Goal: Complete application form

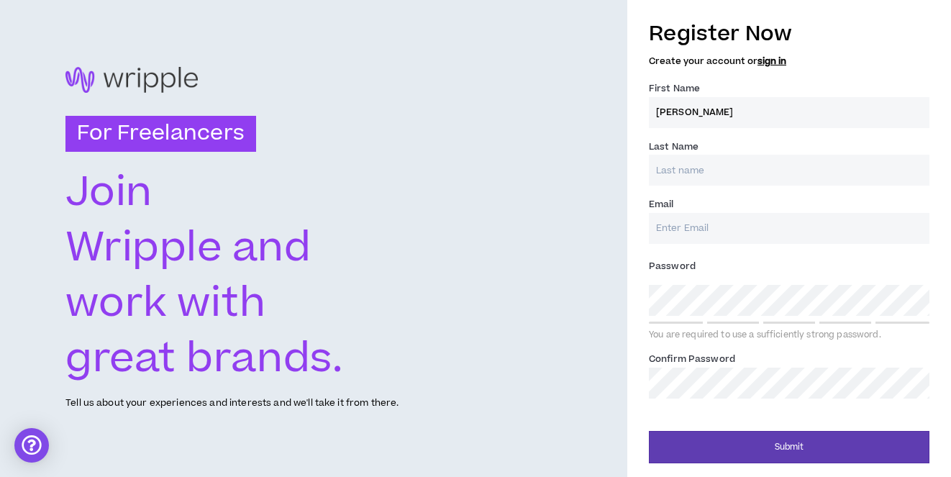
type input "[PERSON_NAME]"
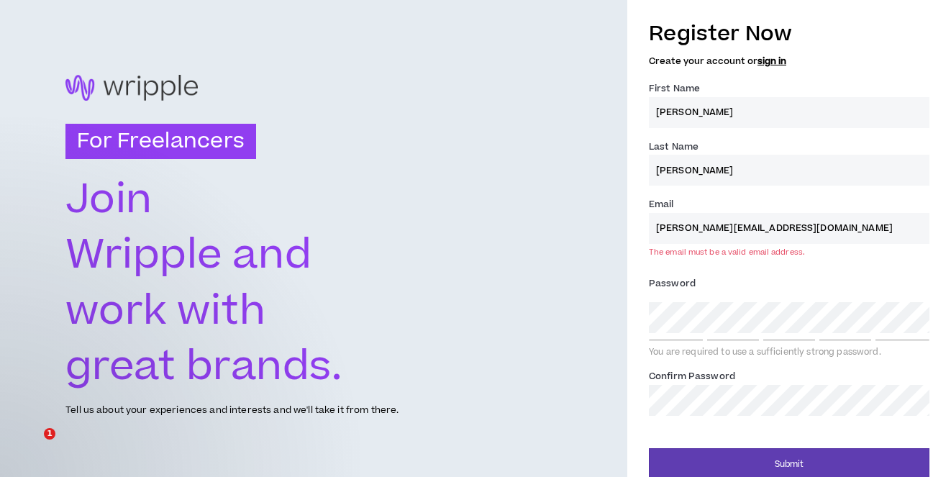
type input "[PERSON_NAME][EMAIL_ADDRESS][DOMAIN_NAME]"
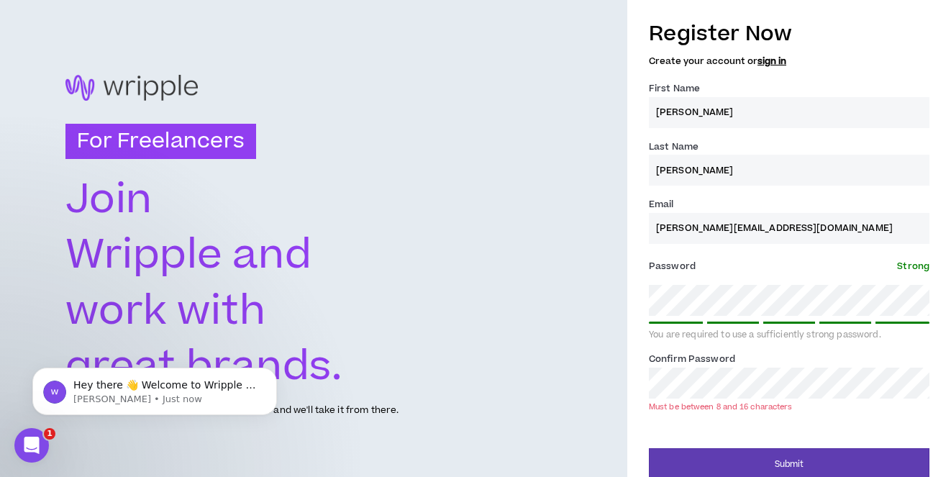
click at [813, 267] on label "Password * Strong" at bounding box center [789, 266] width 280 height 23
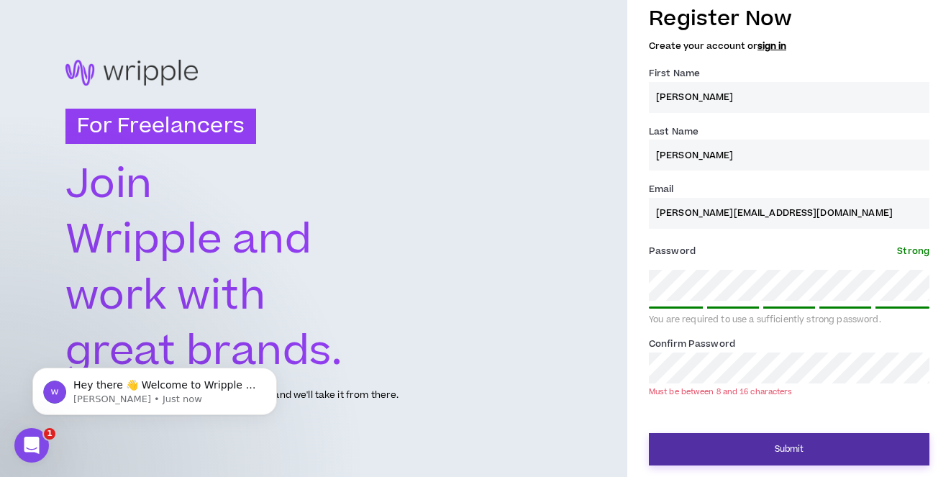
scroll to position [20, 1]
click at [777, 442] on button "Submit" at bounding box center [789, 449] width 280 height 32
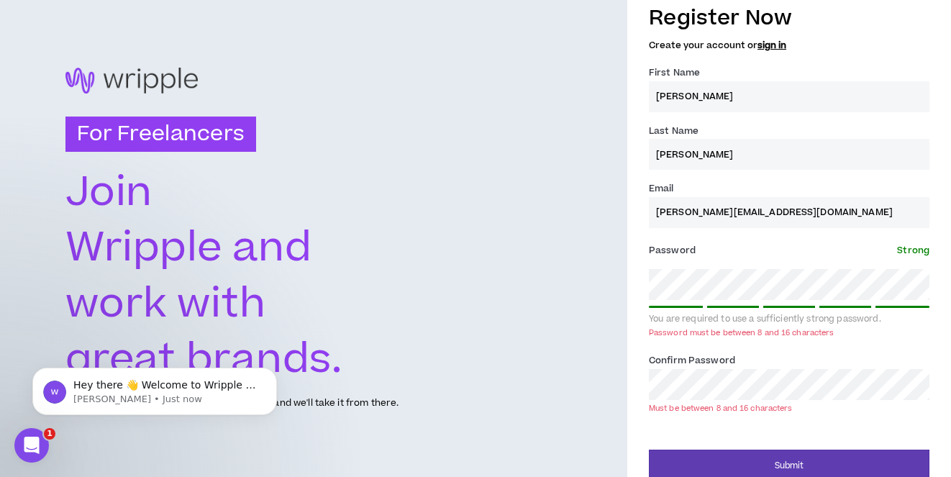
scroll to position [4, 0]
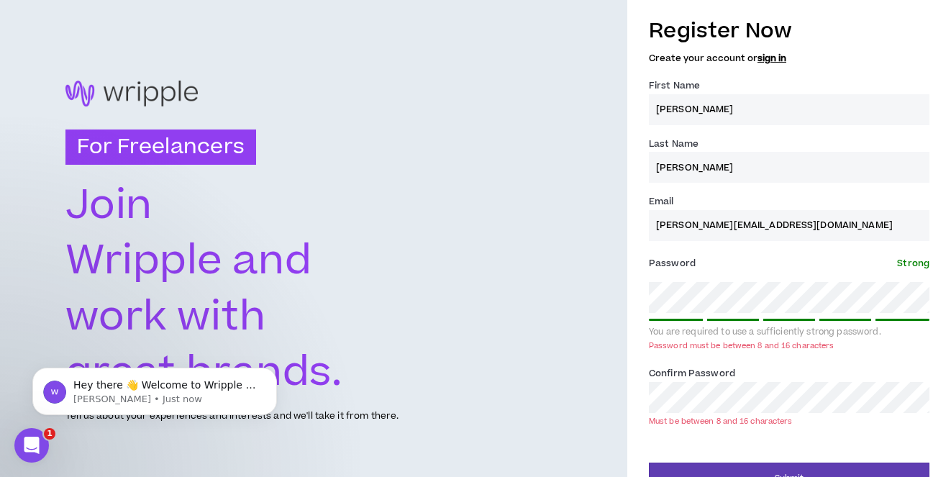
click at [798, 460] on div "Submit" at bounding box center [789, 473] width 280 height 43
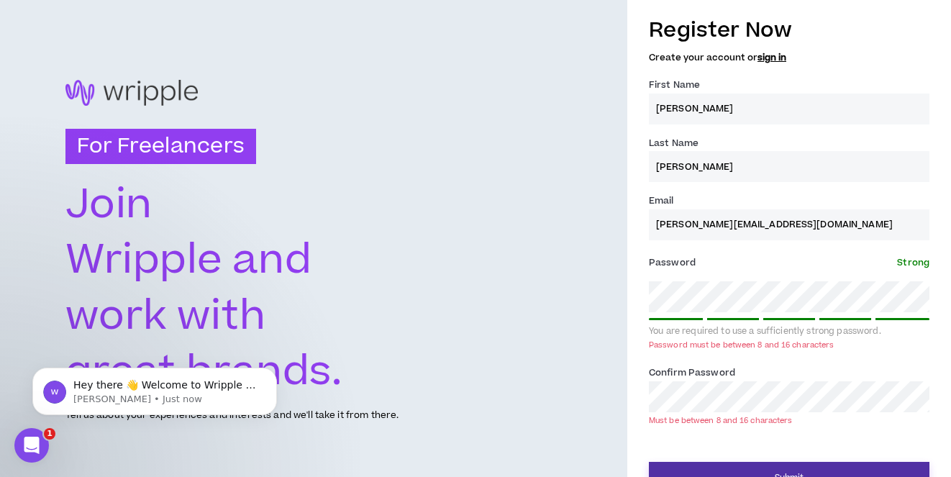
click at [799, 469] on button "Submit" at bounding box center [789, 478] width 280 height 32
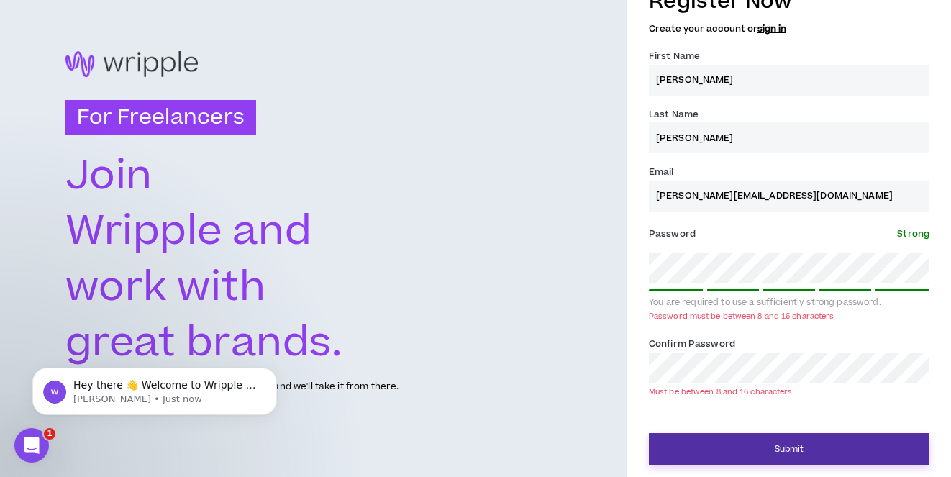
scroll to position [35, 0]
click at [801, 452] on button "Submit" at bounding box center [789, 449] width 280 height 32
click at [792, 449] on button "Submit" at bounding box center [789, 449] width 280 height 32
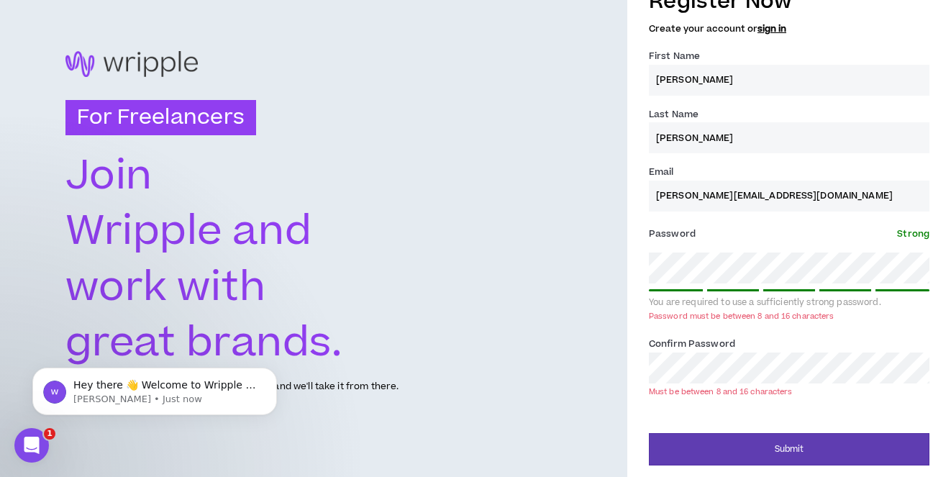
click at [667, 398] on div "Confirm Password * Must be between 8 and 16 characters" at bounding box center [789, 368] width 280 height 64
click at [649, 383] on div at bounding box center [649, 383] width 0 height 0
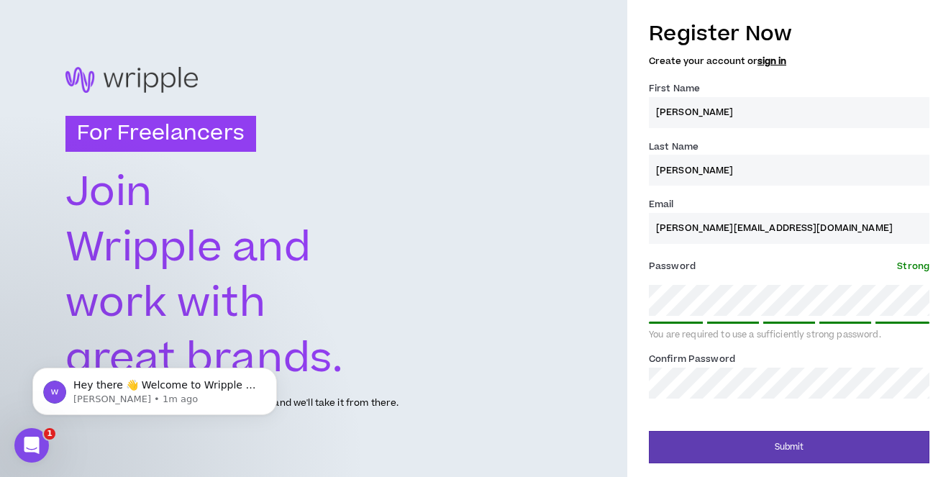
click at [621, 300] on div "For Freelancers [PERSON_NAME] and work with great brands. Tell us about your ex…" at bounding box center [475, 238] width 951 height 477
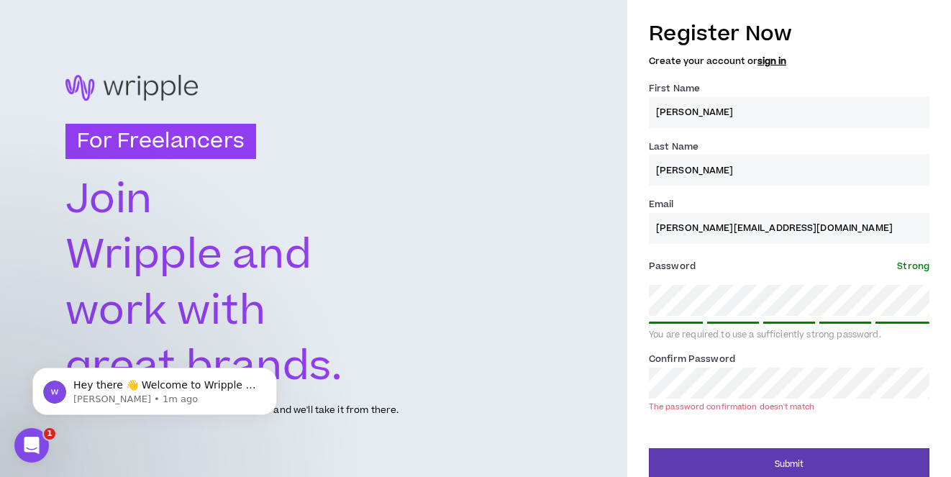
click at [636, 271] on div "Register Now Create your account or sign in First Name * [PERSON_NAME] Last Nam…" at bounding box center [789, 246] width 324 height 469
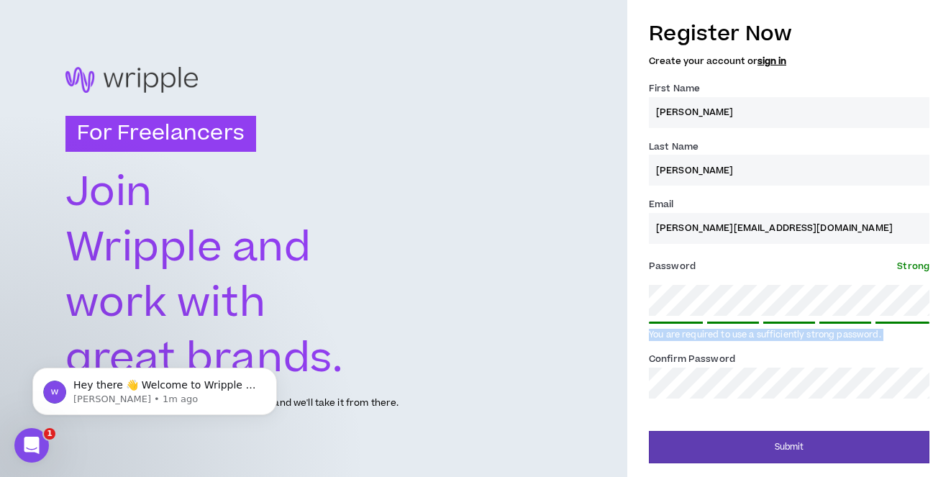
click at [639, 321] on div "Register Now Create your account or sign in First Name * [PERSON_NAME] Last Nam…" at bounding box center [789, 238] width 324 height 452
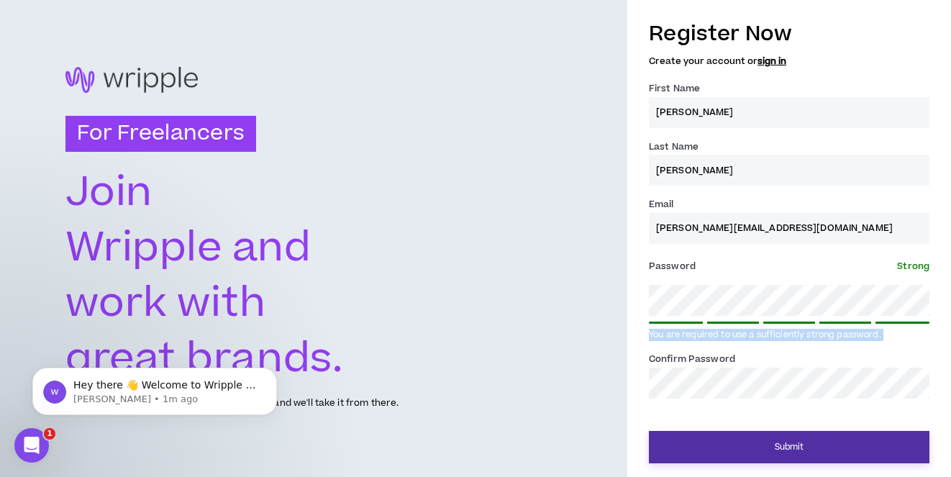
click at [801, 444] on button "Submit" at bounding box center [789, 447] width 280 height 32
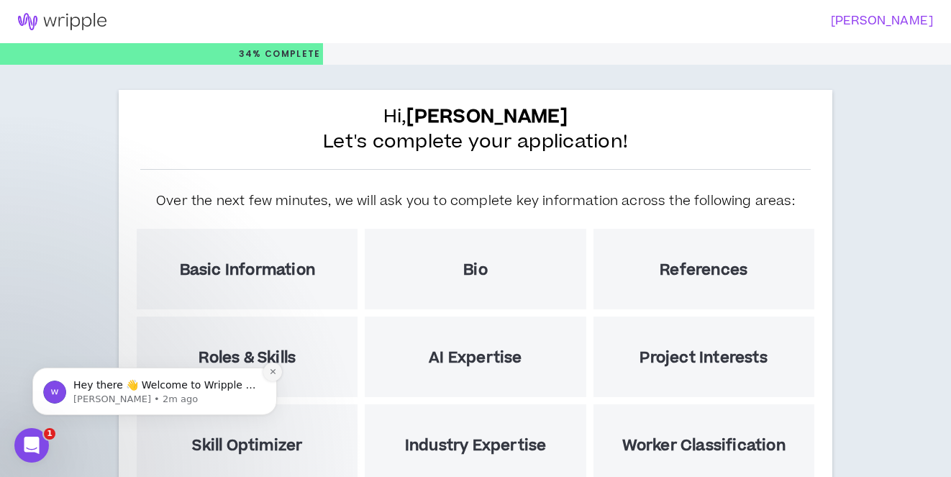
click at [271, 373] on icon "Dismiss notification" at bounding box center [273, 371] width 8 height 8
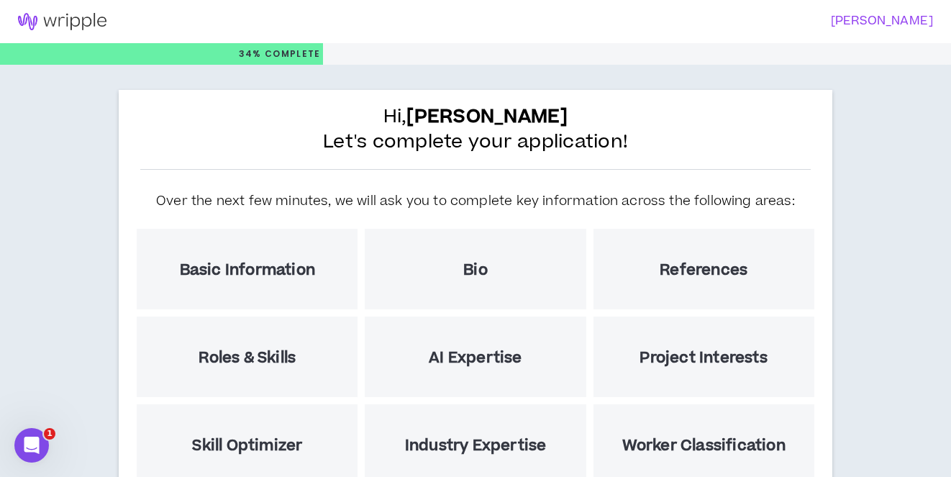
click at [278, 273] on h5 "Basic Information" at bounding box center [247, 270] width 135 height 18
click at [239, 271] on h5 "Basic Information" at bounding box center [247, 270] width 135 height 18
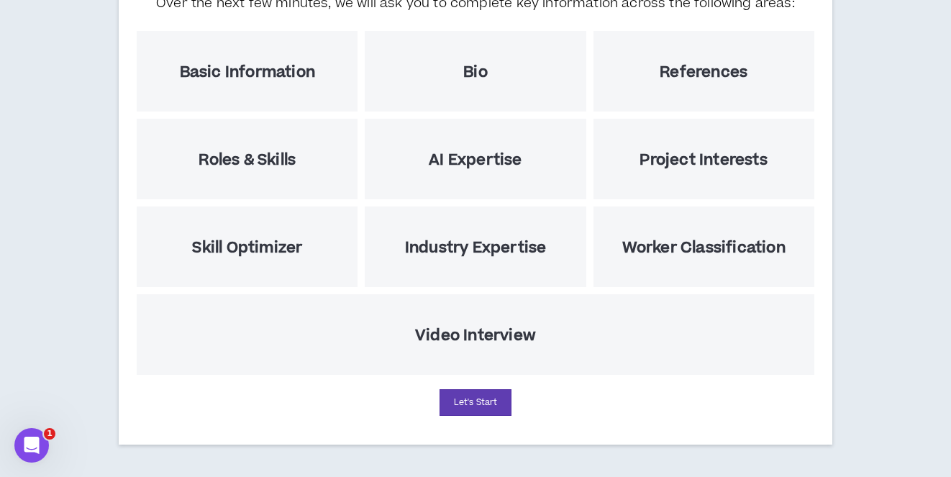
scroll to position [198, 0]
click at [484, 412] on button "Let's Start" at bounding box center [475, 402] width 72 height 27
select select "US"
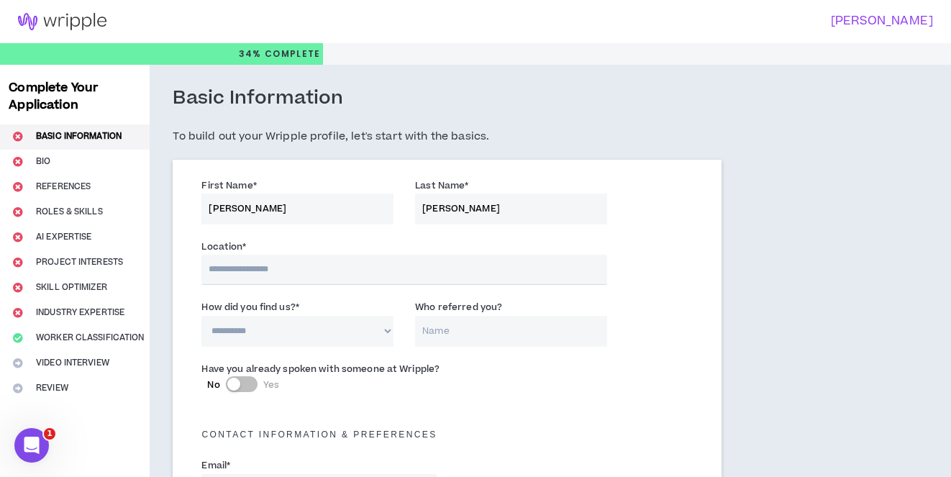
click at [294, 268] on input "text" at bounding box center [404, 270] width 406 height 30
click at [276, 267] on input "text" at bounding box center [404, 270] width 406 height 30
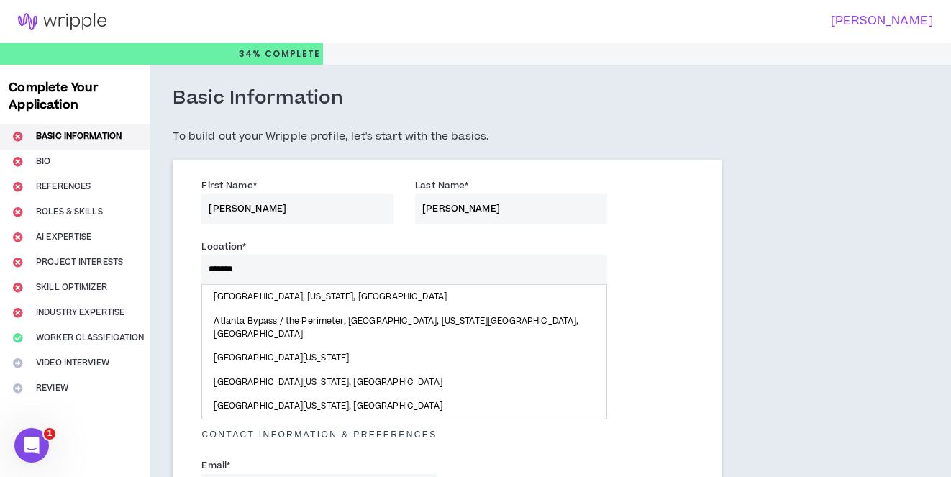
type input "*******"
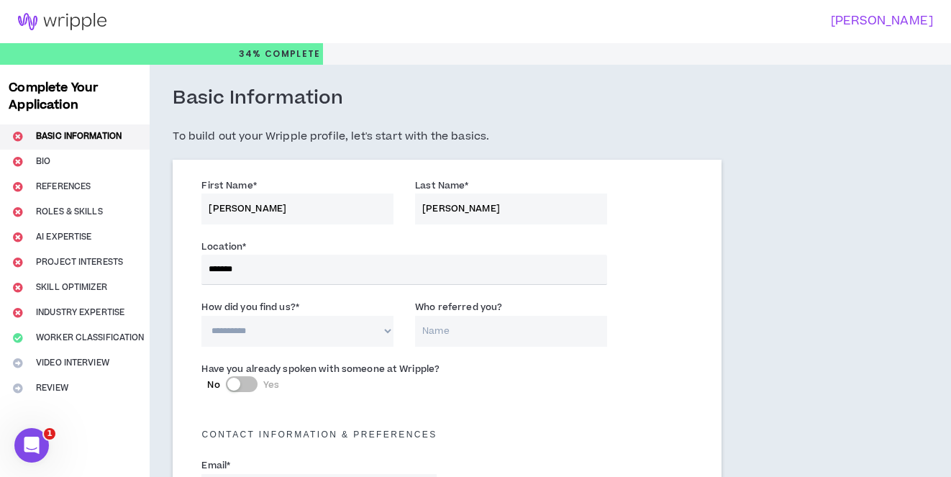
click at [0, 0] on div at bounding box center [0, 0] width 0 height 0
select select "*"
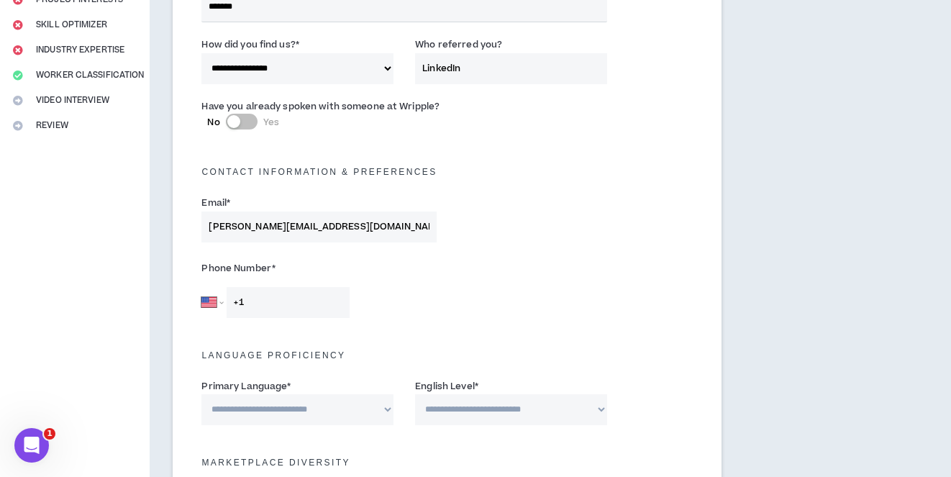
scroll to position [289, 0]
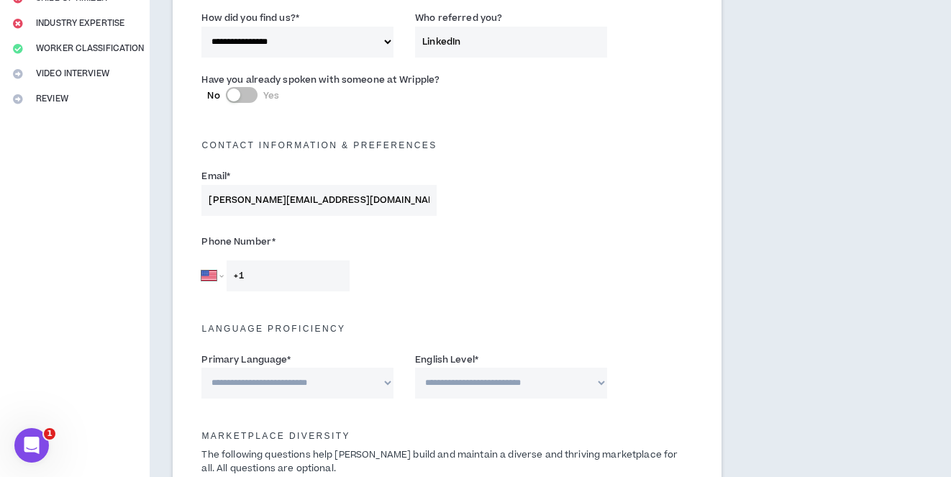
type input "LinkedIn"
type input "[PHONE_NUMBER]"
